Goal: Transaction & Acquisition: Purchase product/service

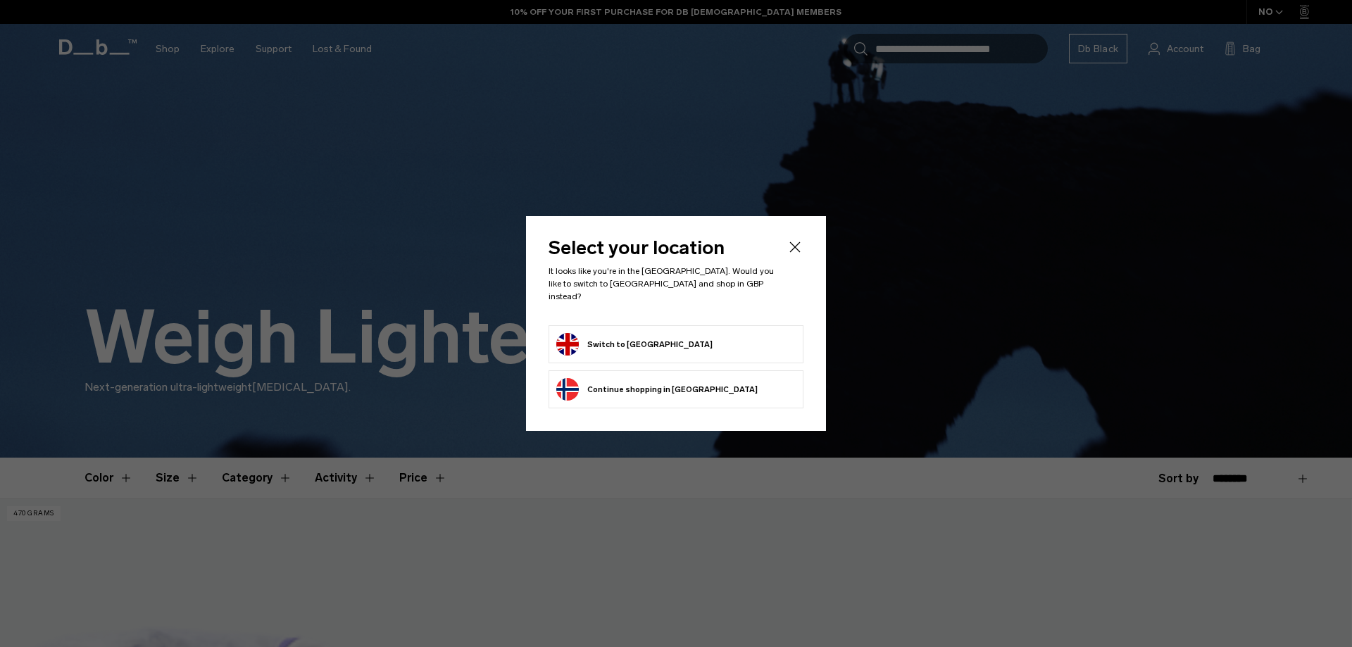
click at [630, 333] on button "Switch to United Kingdom" at bounding box center [634, 344] width 156 height 23
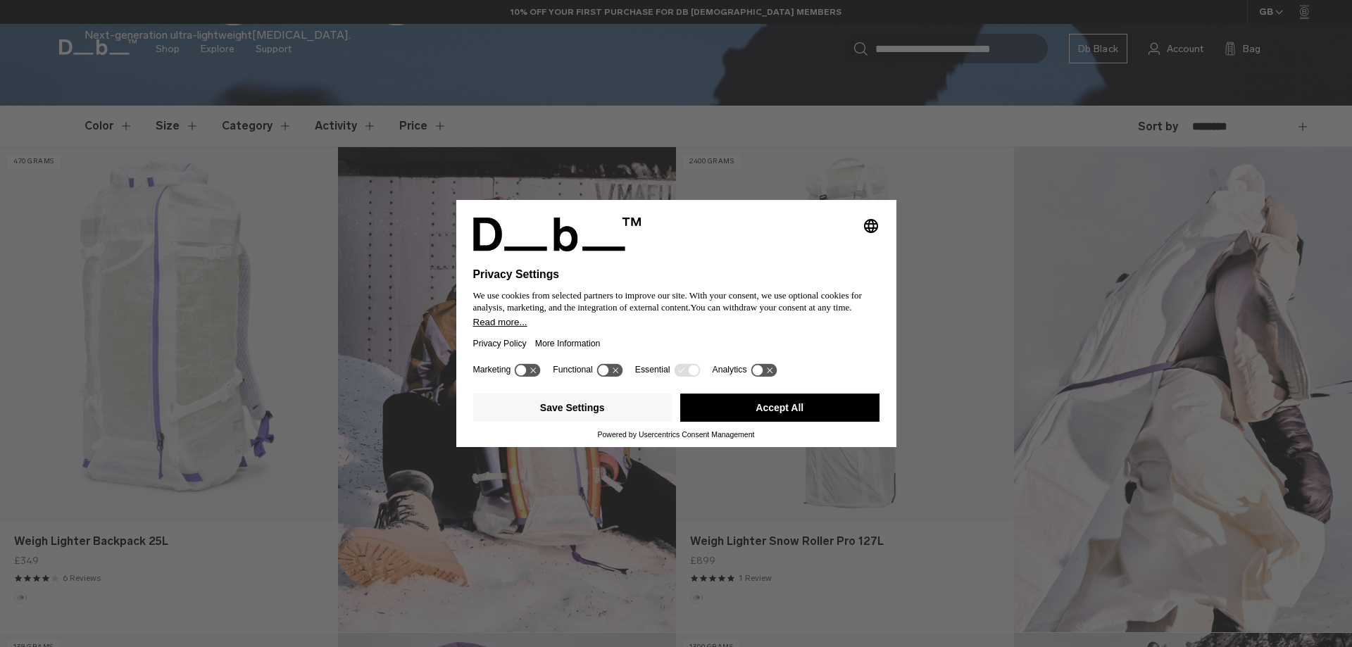
click at [822, 406] on button "Accept All" at bounding box center [779, 408] width 199 height 28
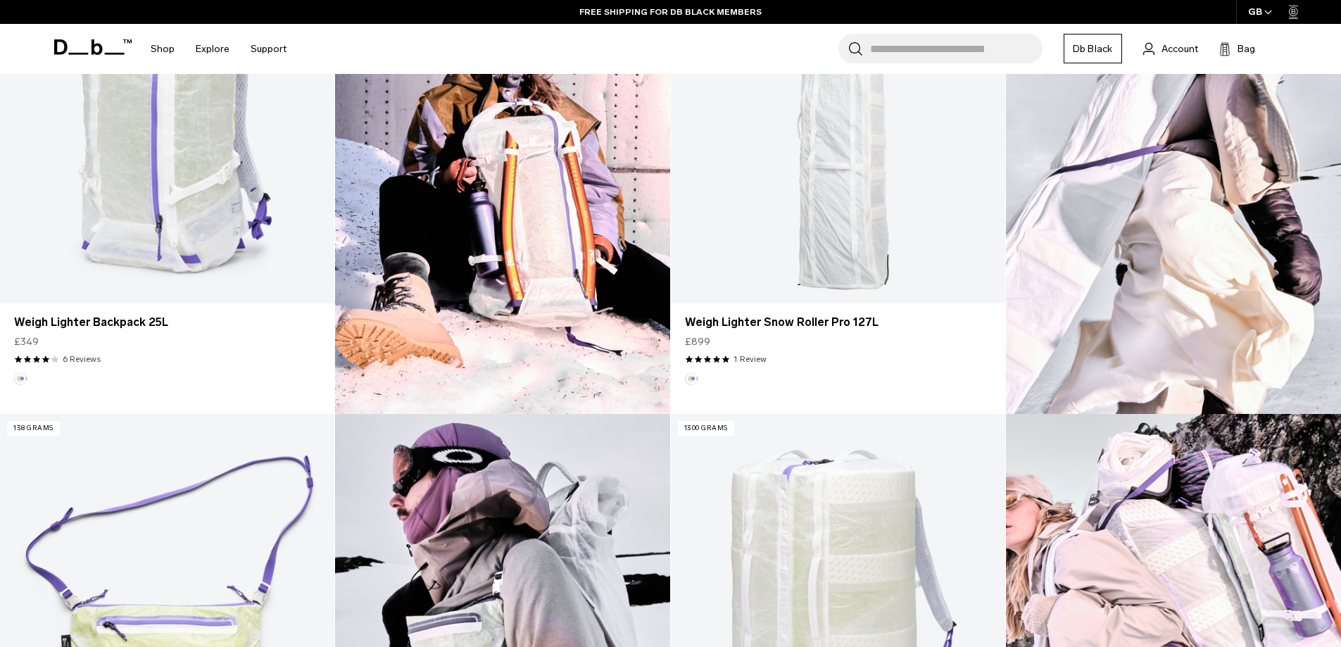
scroll to position [352, 0]
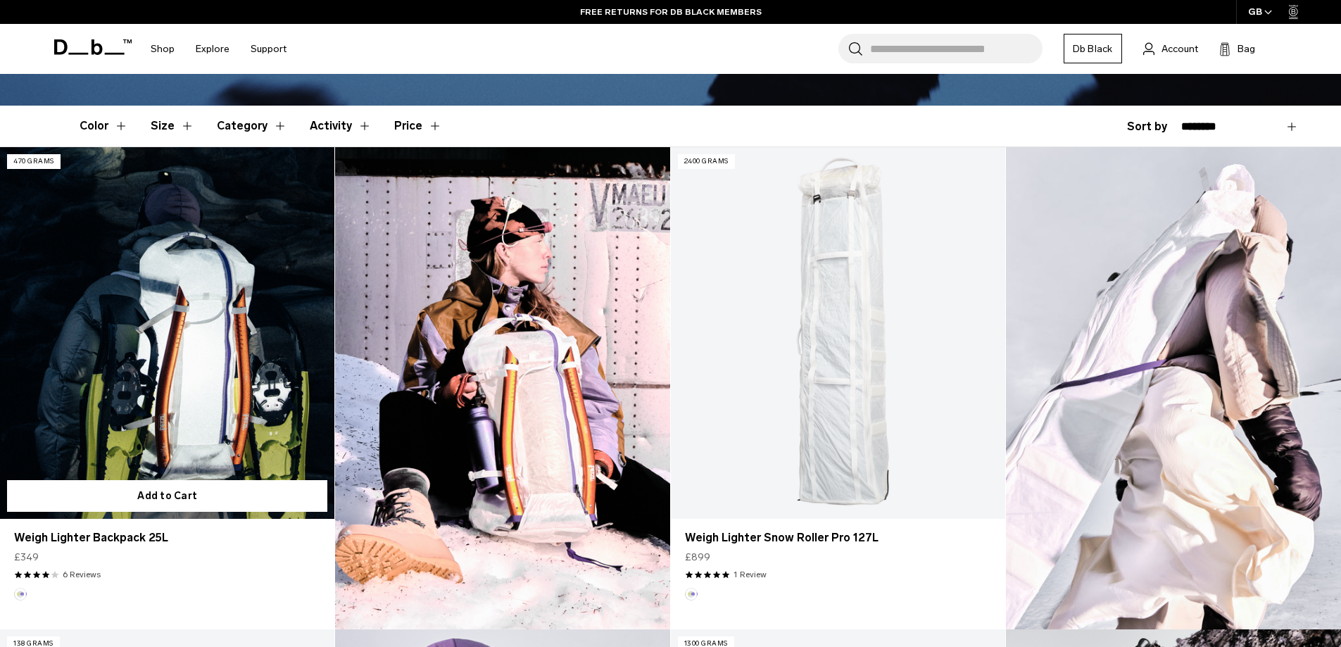
click at [200, 410] on link "Weigh Lighter Backpack 25L" at bounding box center [167, 333] width 334 height 372
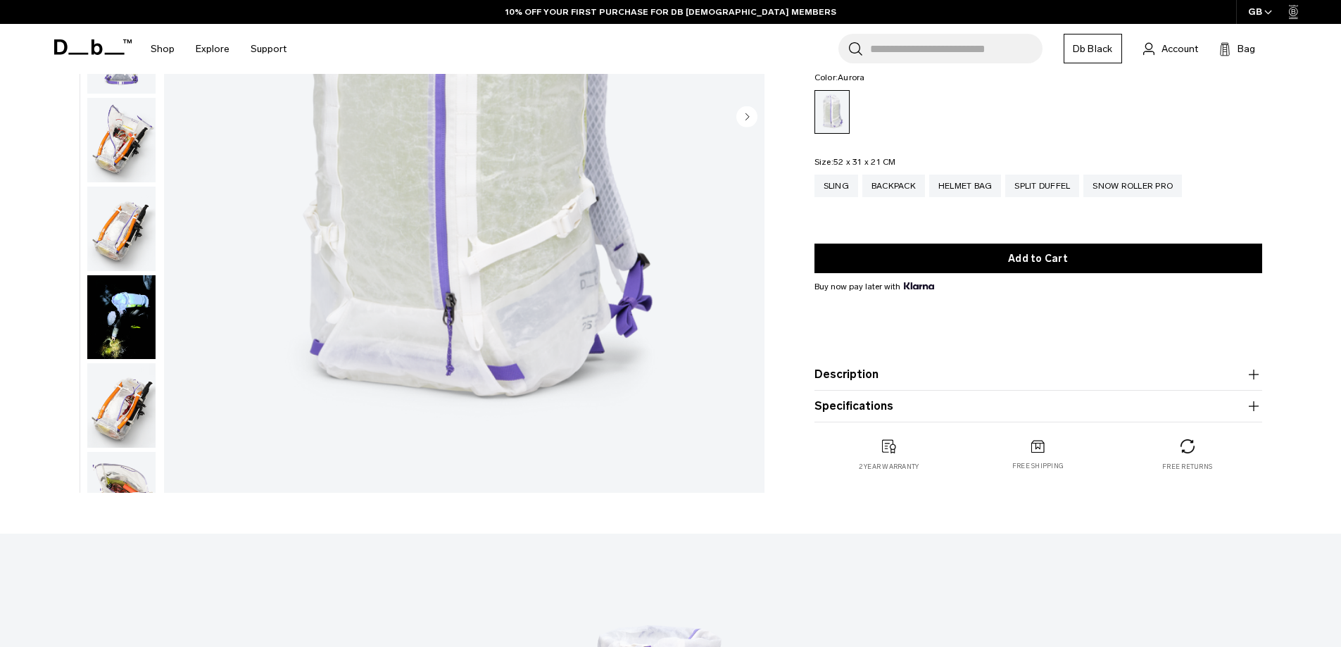
click at [108, 413] on img "button" at bounding box center [121, 405] width 68 height 84
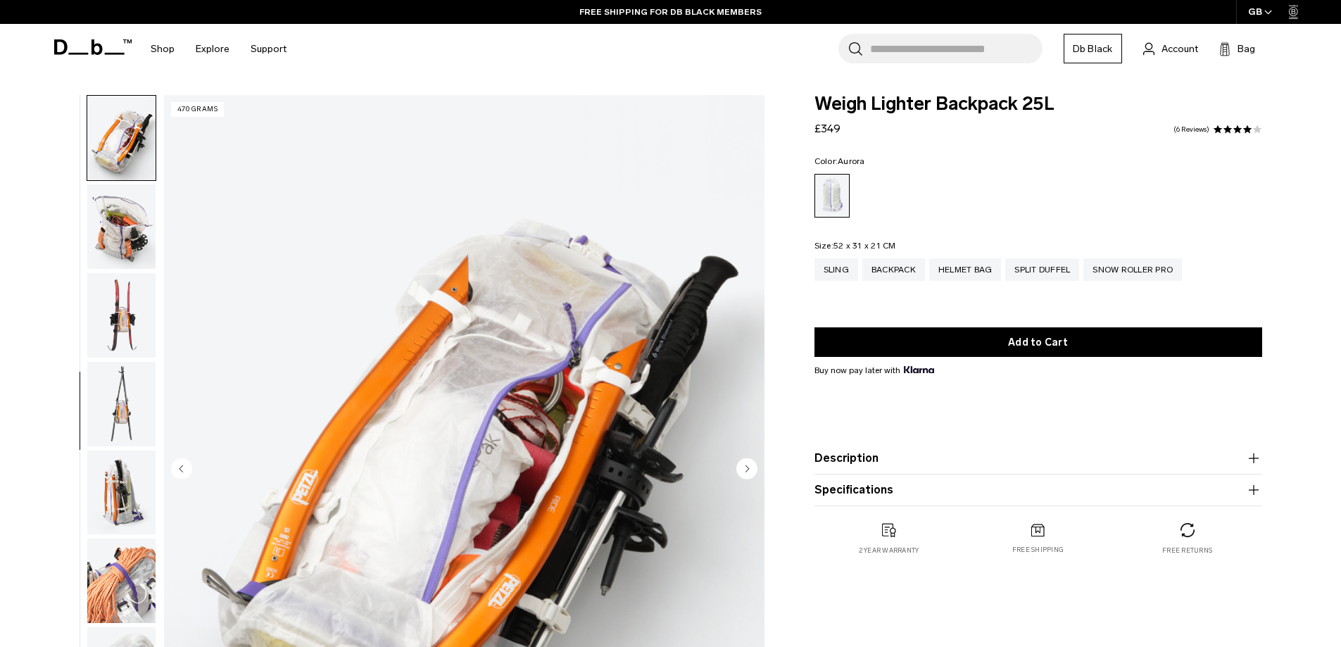
click at [144, 215] on img "button" at bounding box center [121, 226] width 68 height 84
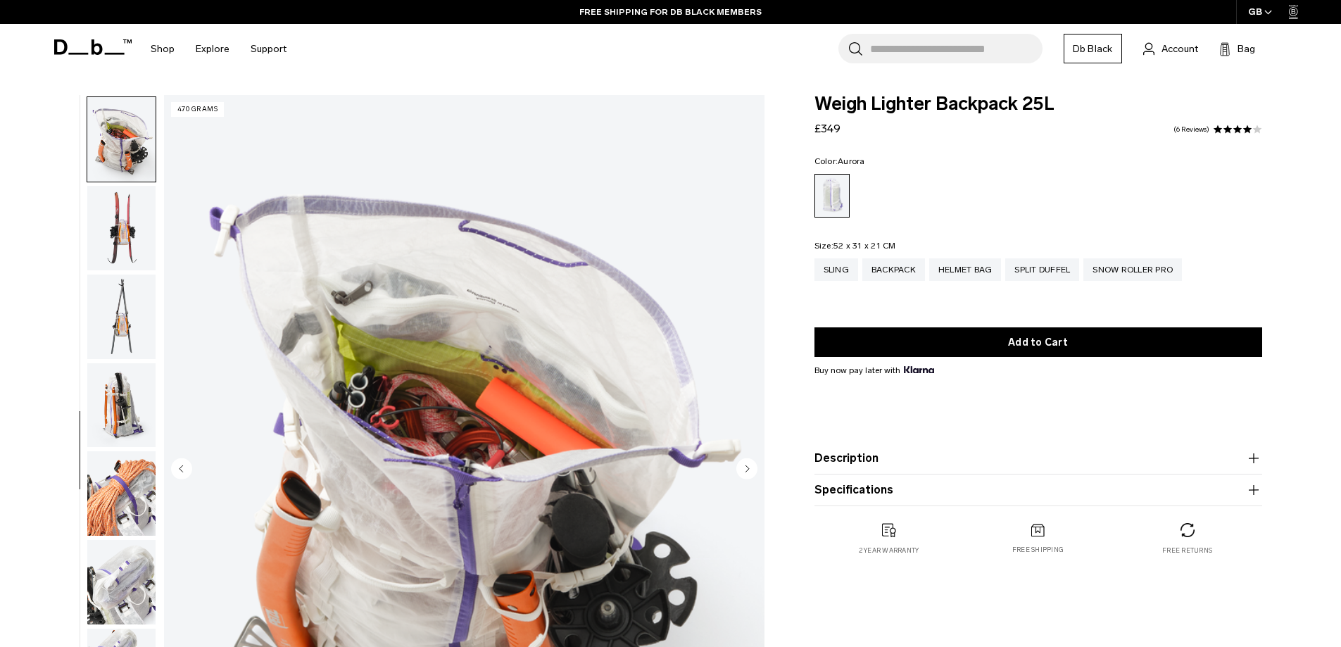
scroll to position [708, 0]
click at [942, 273] on div "Helmet Bag" at bounding box center [965, 269] width 73 height 23
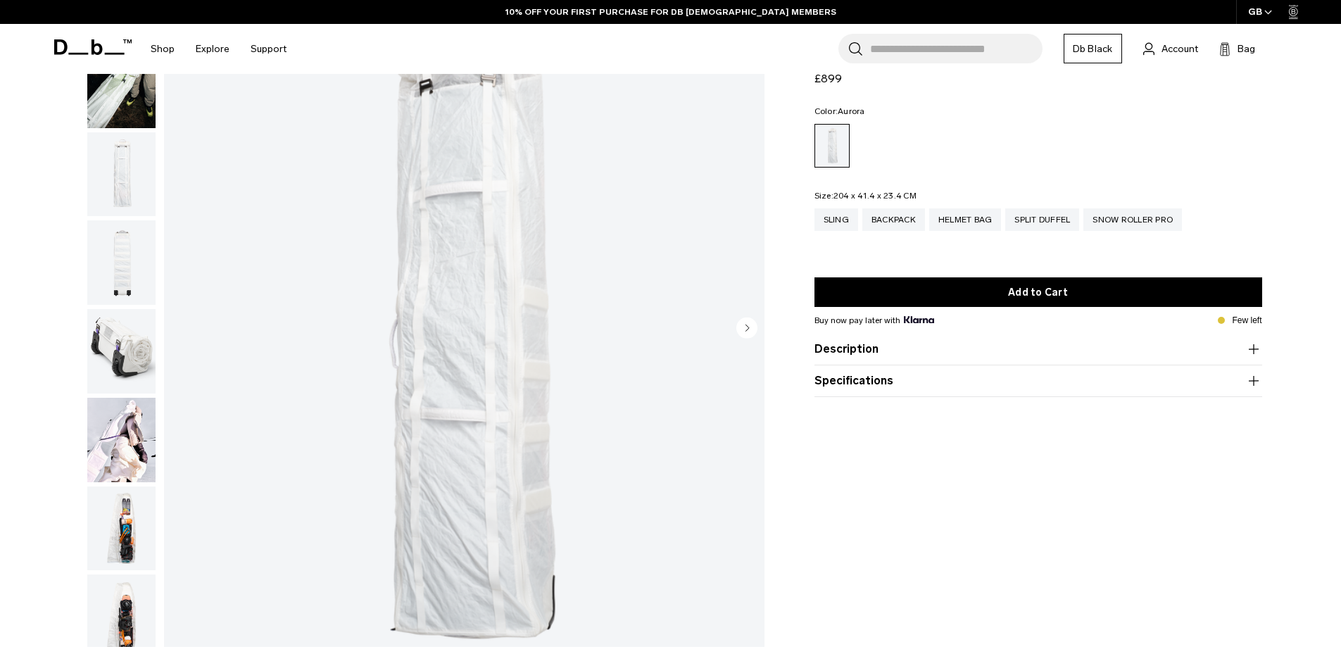
click at [131, 529] on img "button" at bounding box center [121, 528] width 68 height 84
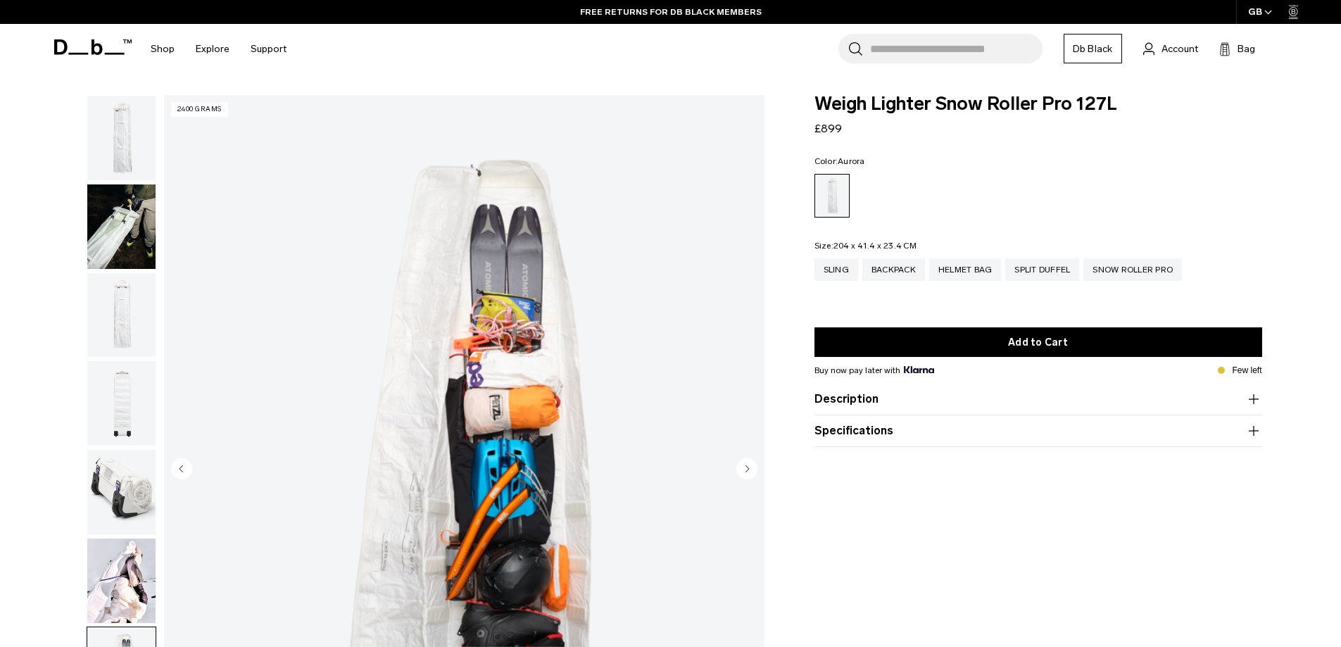
scroll to position [141, 0]
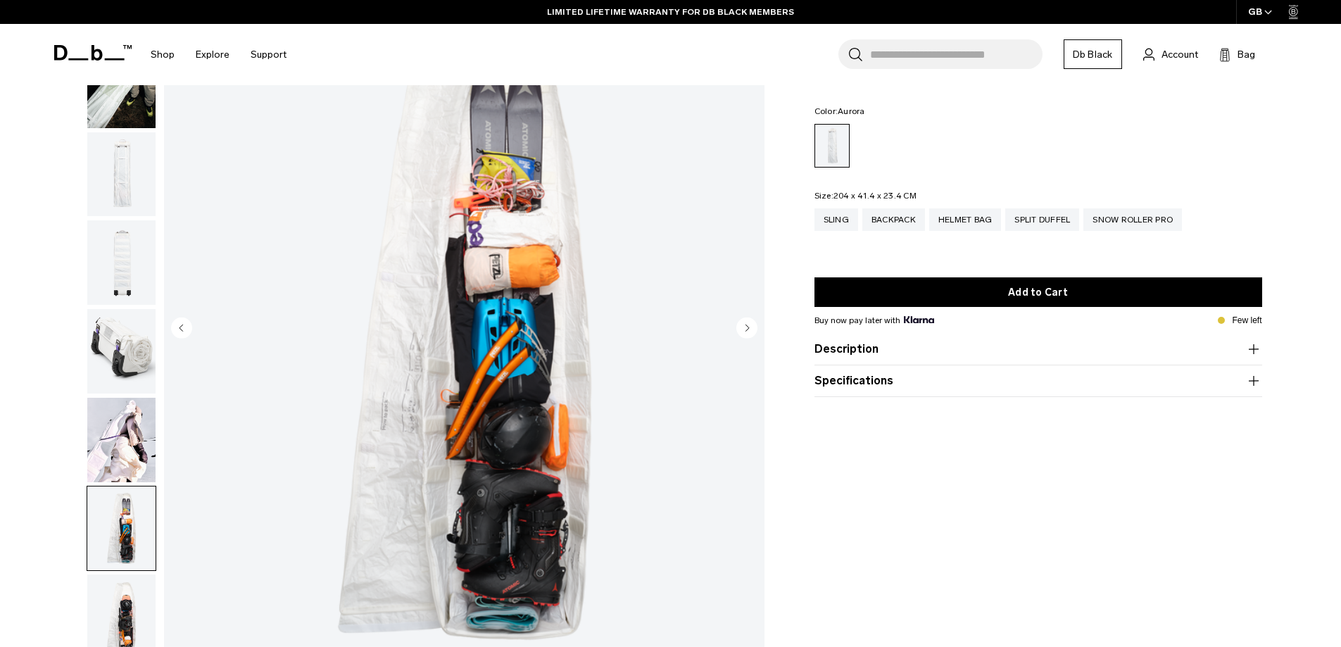
click at [80, 49] on icon at bounding box center [92, 52] width 77 height 15
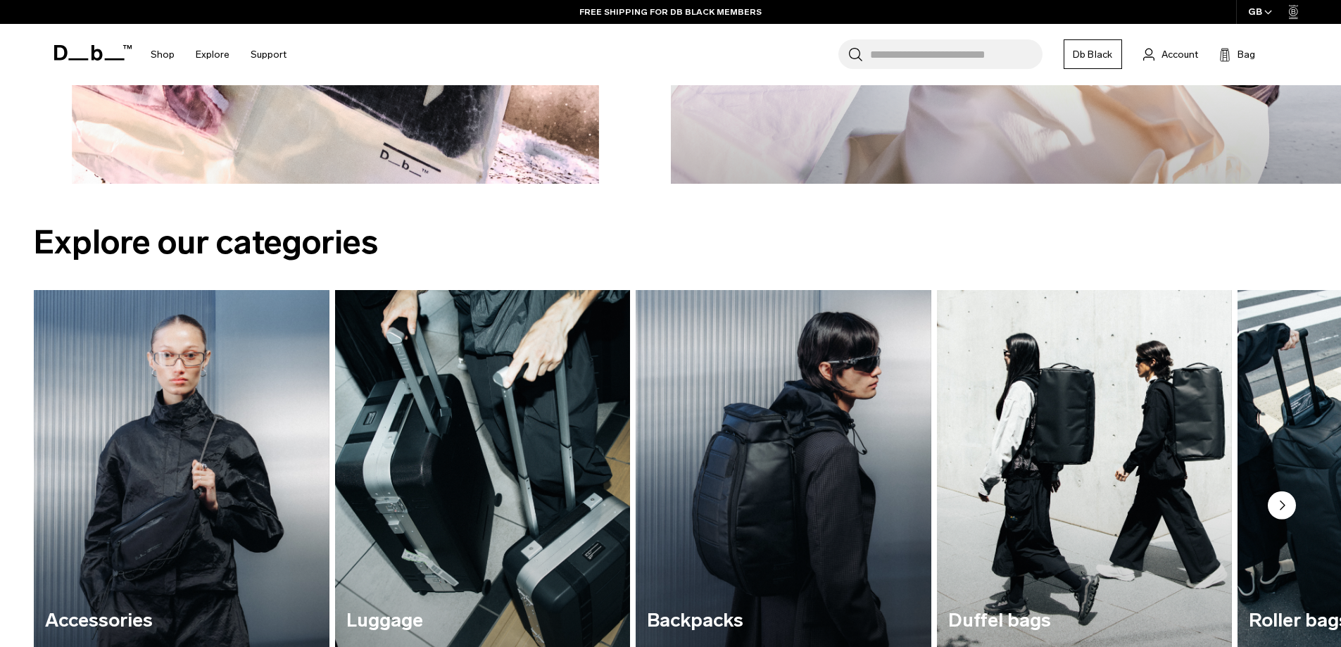
scroll to position [1830, 0]
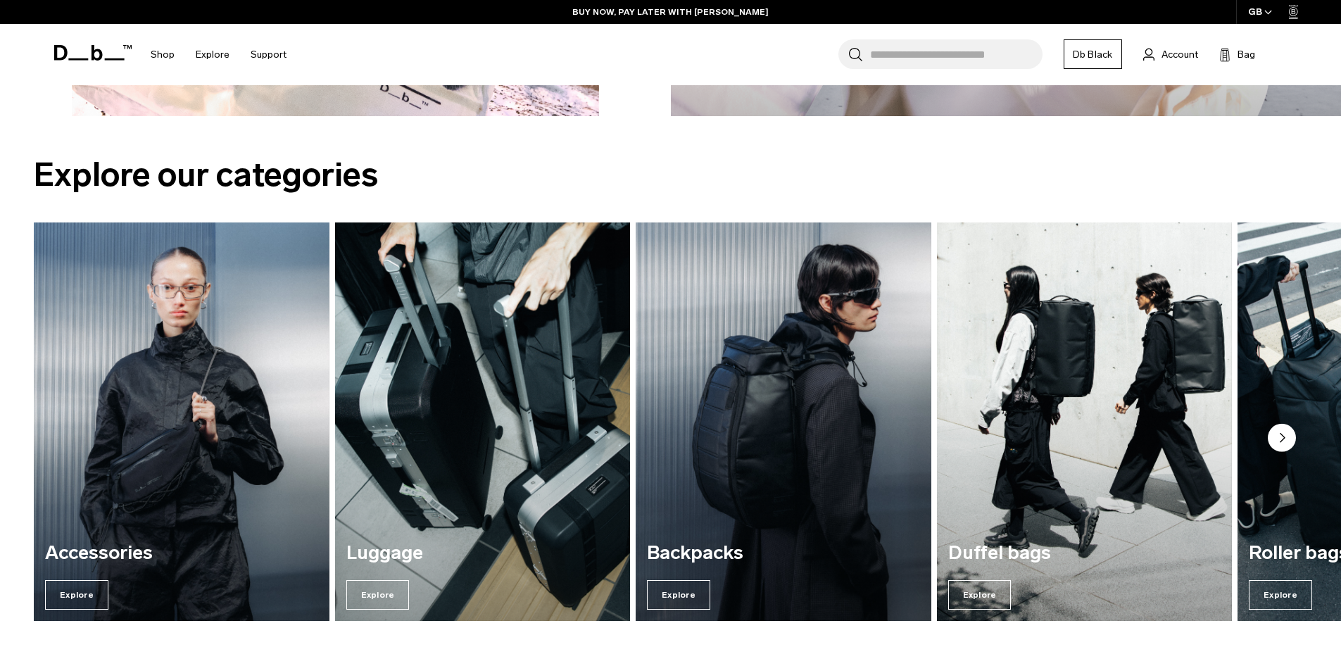
click at [387, 513] on img "2 / 7" at bounding box center [482, 421] width 304 height 410
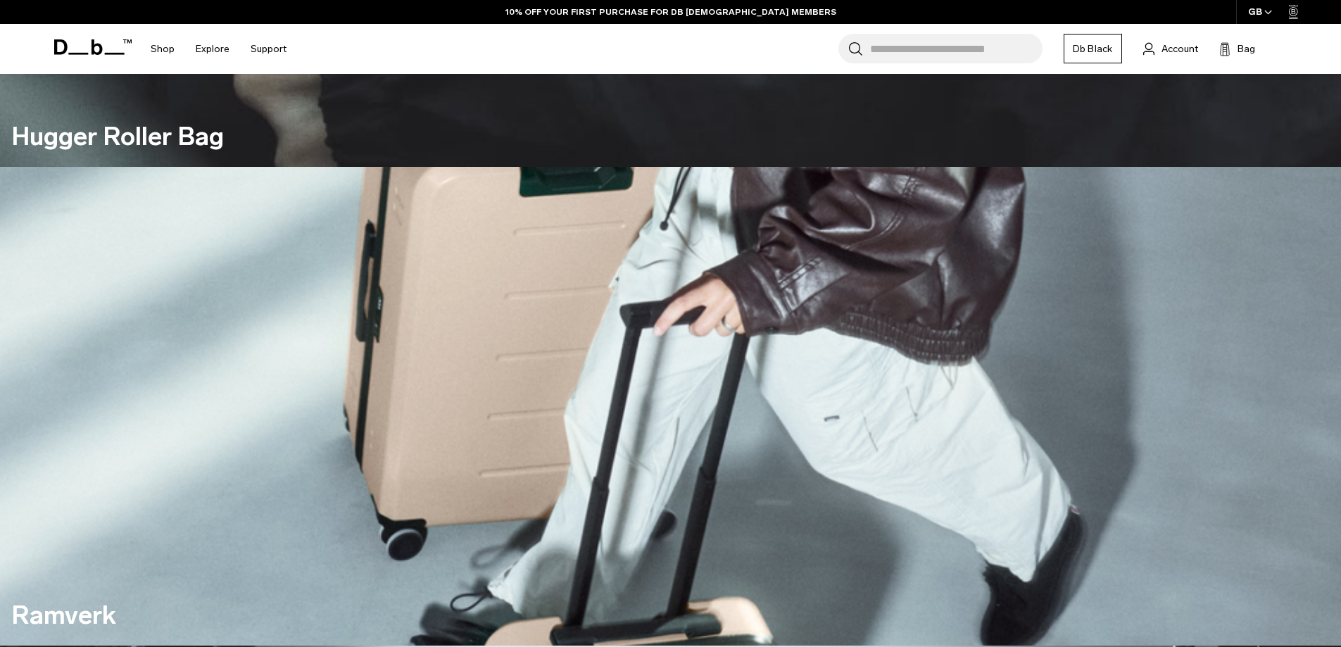
scroll to position [726, 0]
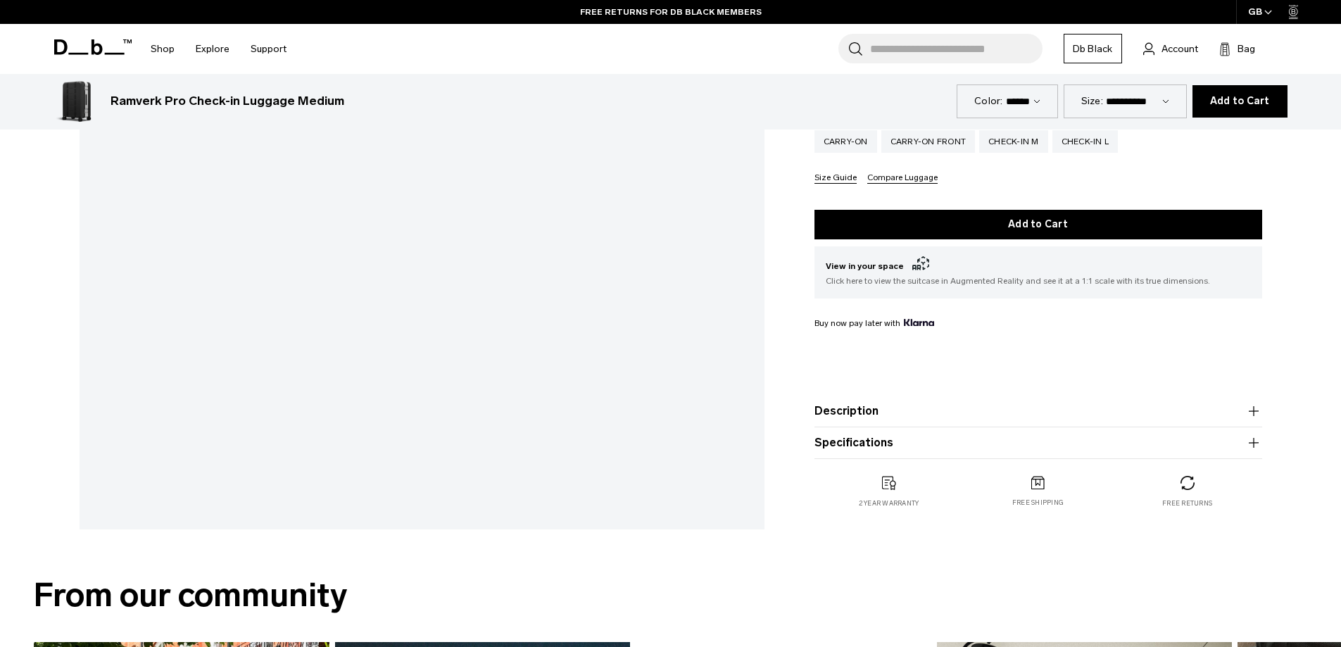
scroll to position [282, 0]
